Goal: Transaction & Acquisition: Purchase product/service

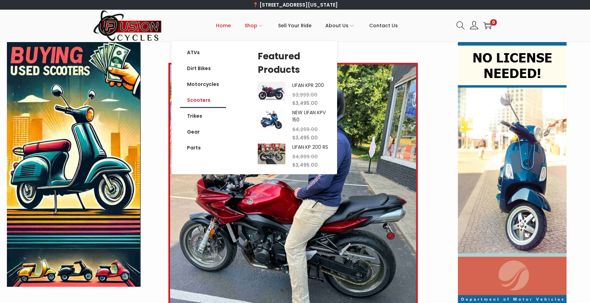
click at [198, 99] on link "Scooters" at bounding box center [203, 100] width 46 height 16
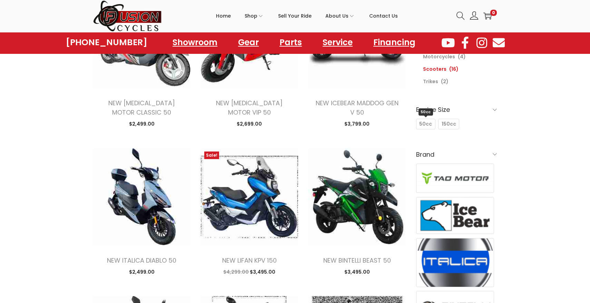
click at [426, 126] on span "50cc" at bounding box center [425, 123] width 13 height 7
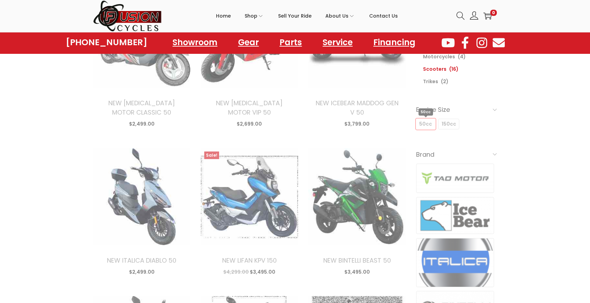
scroll to position [99, 0]
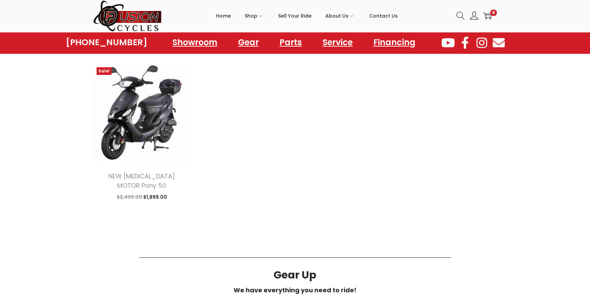
scroll to position [634, 0]
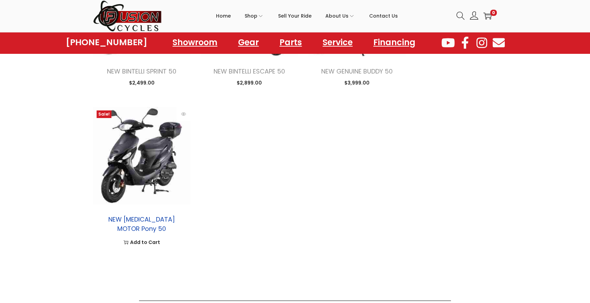
click at [147, 219] on link "NEW [MEDICAL_DATA] MOTOR Pony 50" at bounding box center [141, 224] width 67 height 18
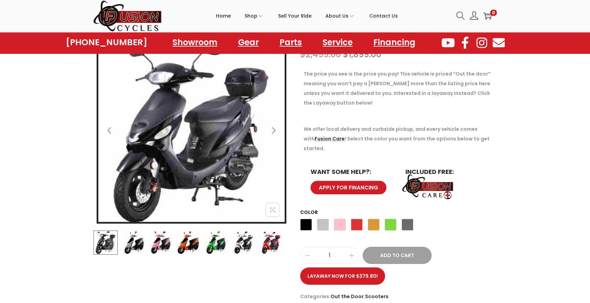
scroll to position [92, 0]
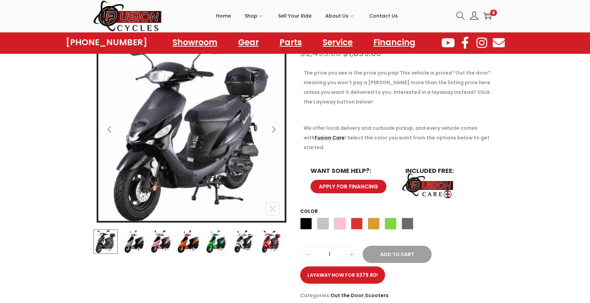
click at [136, 241] on img at bounding box center [133, 242] width 24 height 24
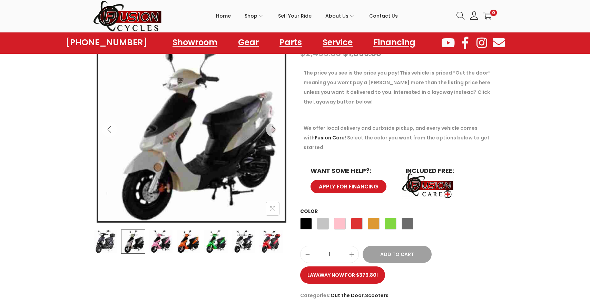
click at [164, 242] on img at bounding box center [161, 242] width 24 height 24
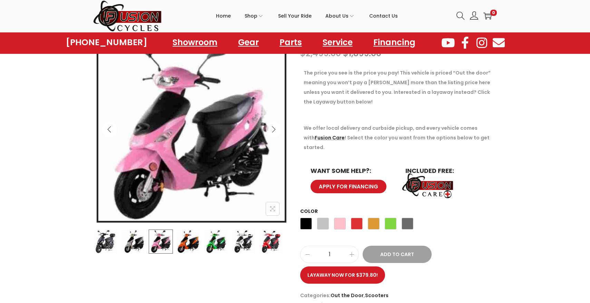
click at [182, 245] on img at bounding box center [188, 242] width 24 height 24
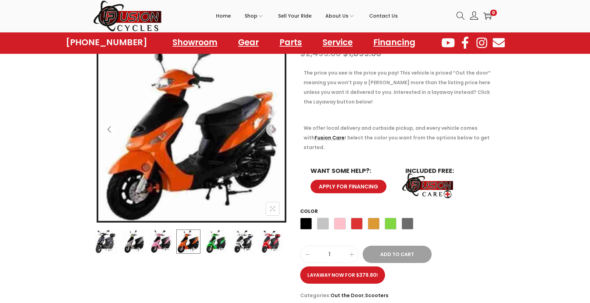
click at [213, 244] on img at bounding box center [216, 242] width 24 height 24
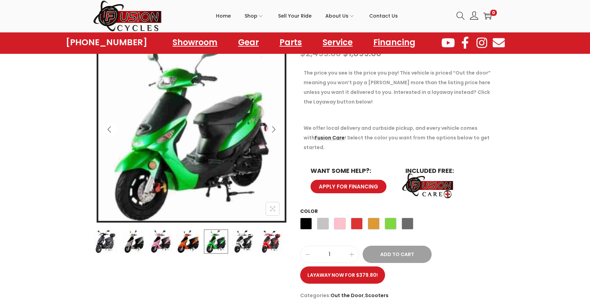
click at [239, 244] on img at bounding box center [244, 242] width 24 height 24
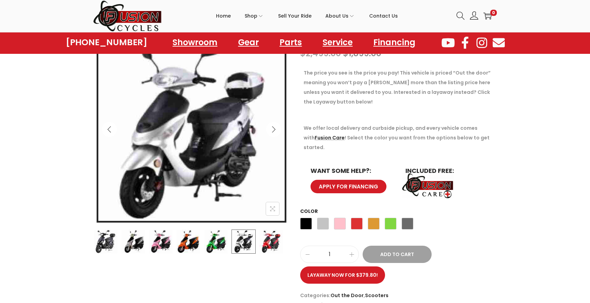
click at [271, 246] on img at bounding box center [271, 242] width 24 height 24
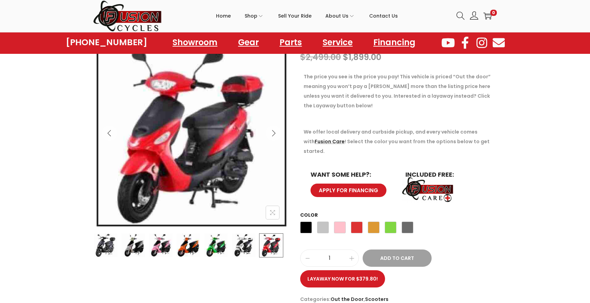
scroll to position [85, 0]
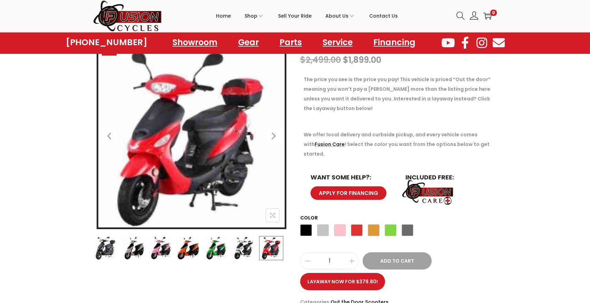
click at [214, 252] on img at bounding box center [216, 248] width 24 height 24
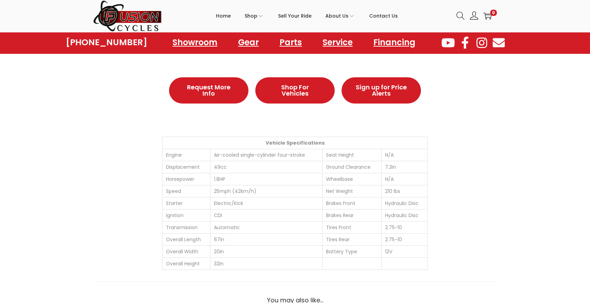
scroll to position [424, 0]
